Goal: Find specific page/section: Find specific page/section

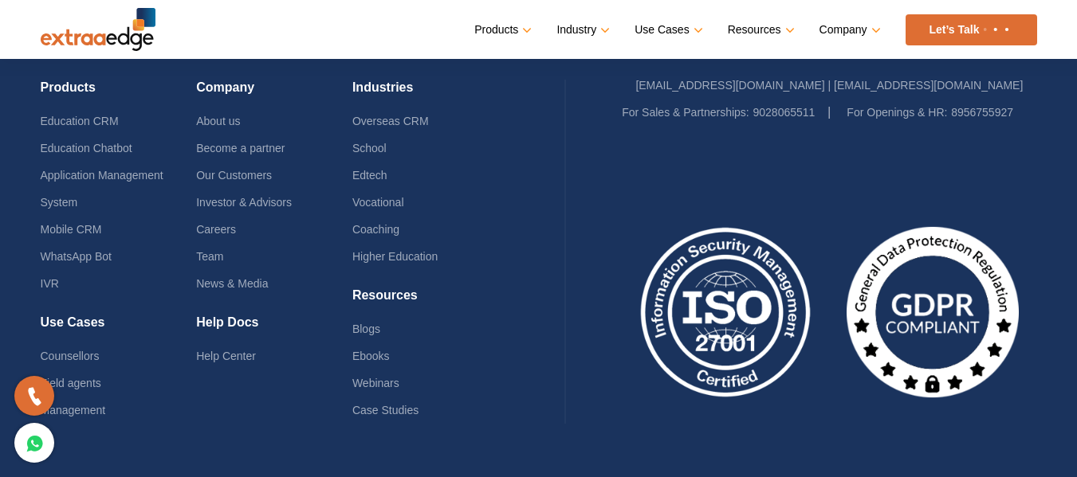
scroll to position [4048, 0]
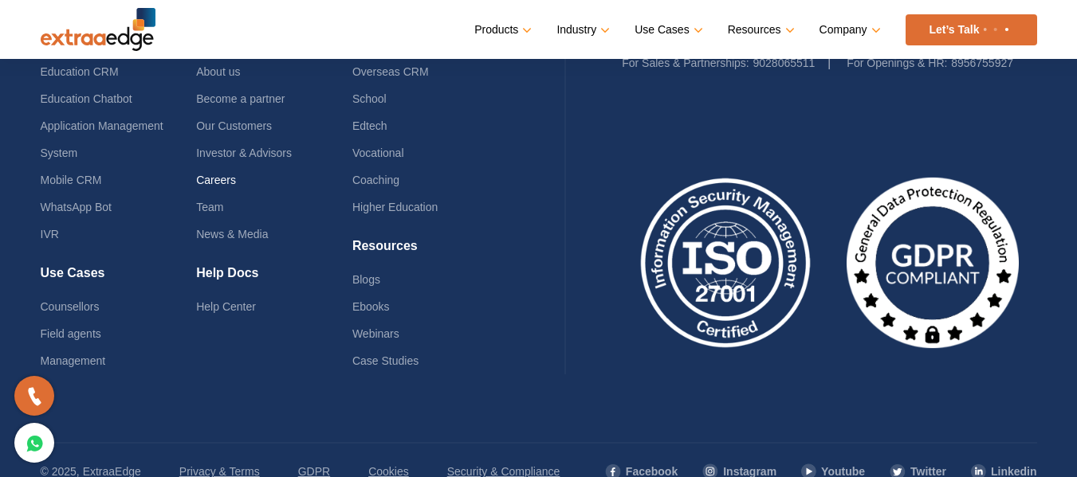
click at [222, 184] on link "Careers" at bounding box center [216, 180] width 40 height 13
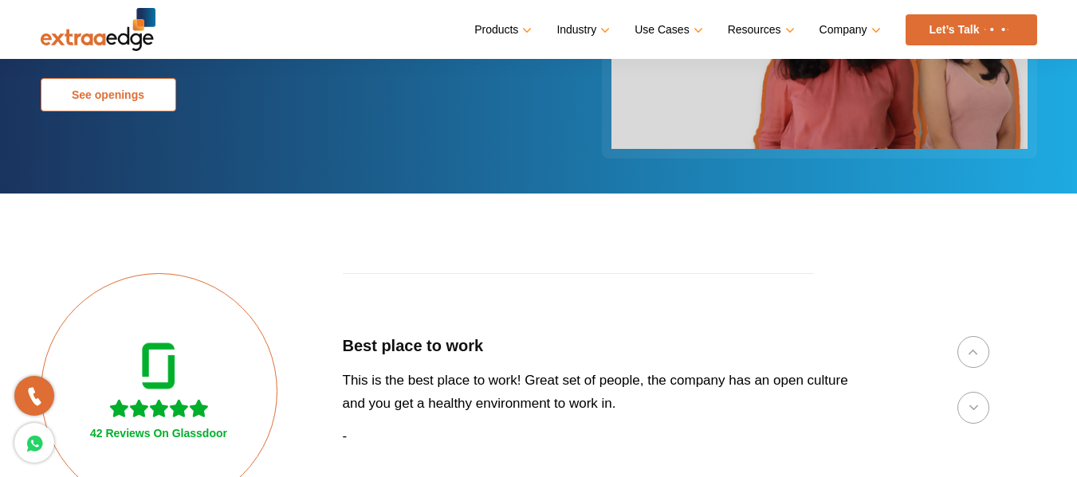
click at [132, 97] on link "See openings" at bounding box center [108, 94] width 135 height 33
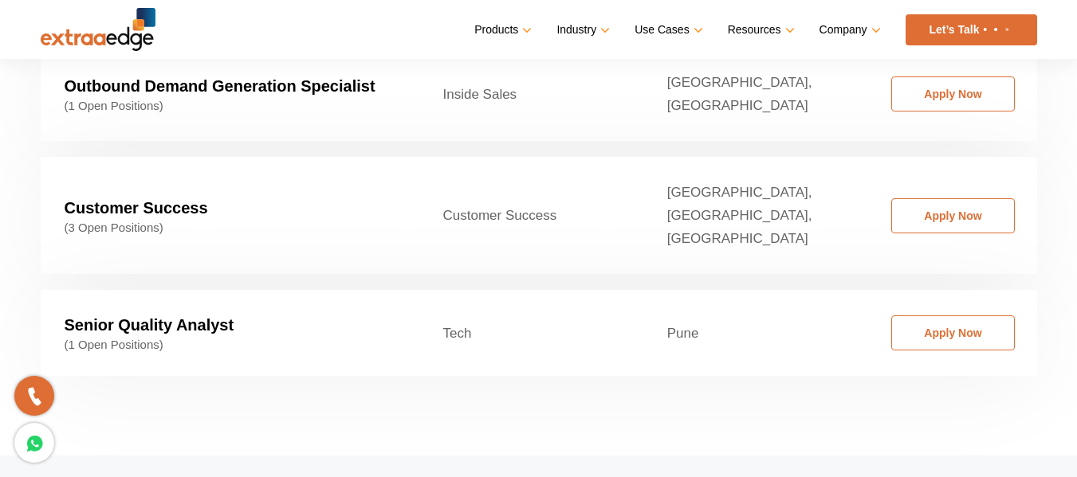
scroll to position [2711, 0]
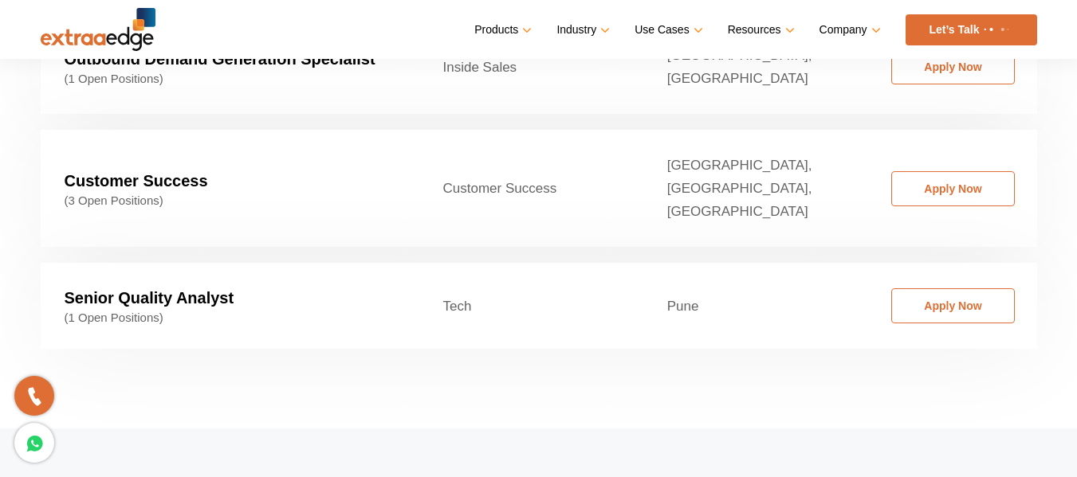
click at [132, 130] on td "Customer Success (3 Open Positions)" at bounding box center [230, 188] width 379 height 117
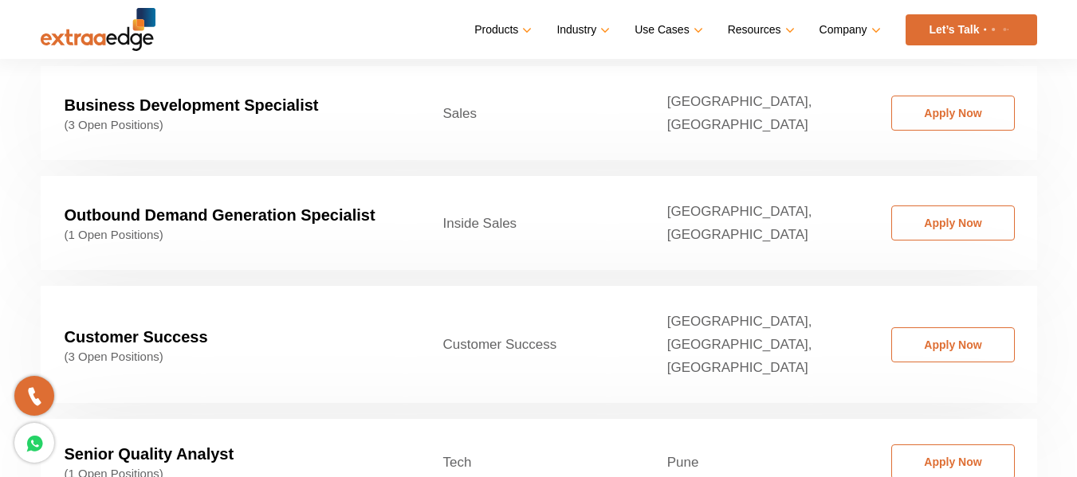
scroll to position [2552, 0]
